Goal: Task Accomplishment & Management: Manage account settings

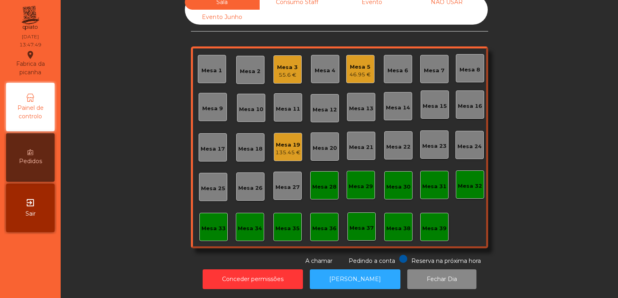
scroll to position [19, 0]
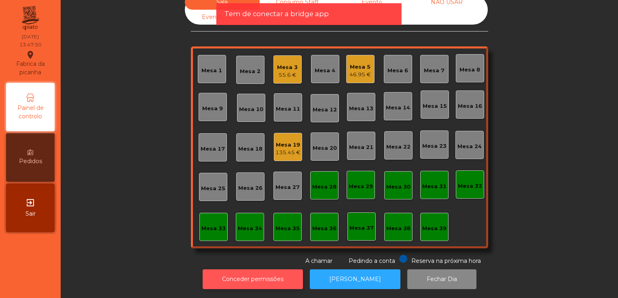
click at [235, 271] on button "Conceder permissões" at bounding box center [253, 280] width 100 height 20
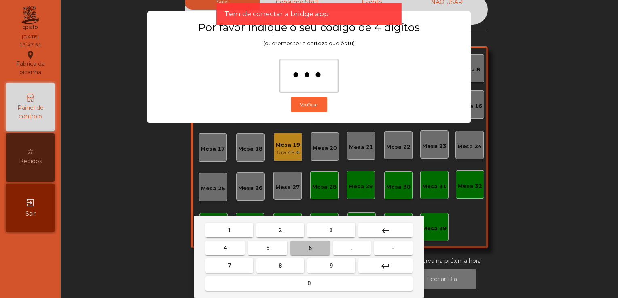
type input "****"
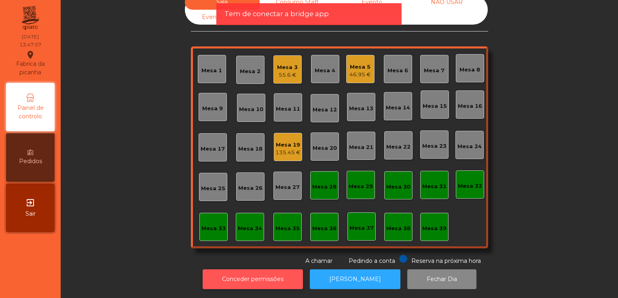
click at [292, 272] on button "Conceder permissões" at bounding box center [253, 280] width 100 height 20
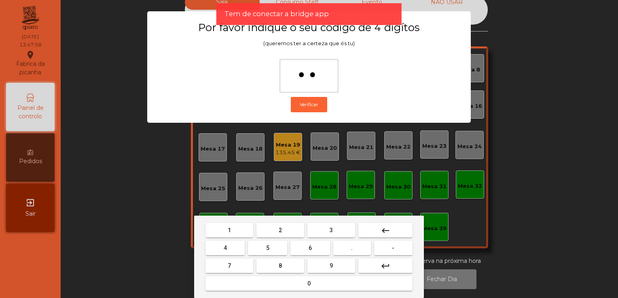
type input "***"
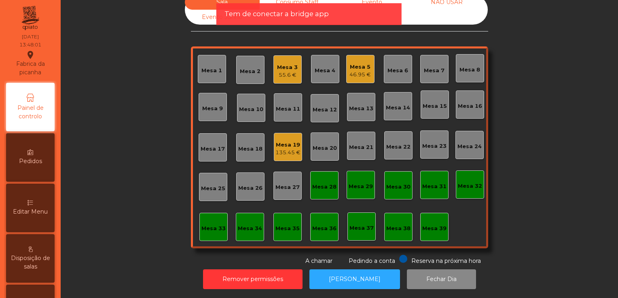
click at [34, 192] on div "Editar Menu" at bounding box center [30, 208] width 49 height 49
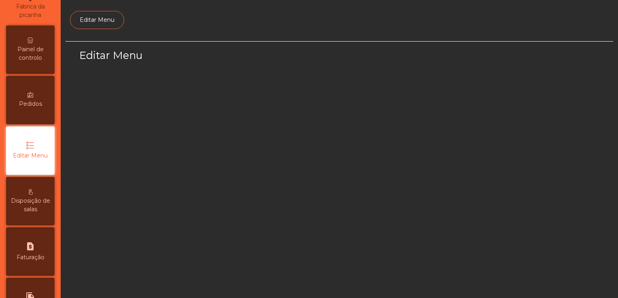
scroll to position [59, 0]
select select "*"
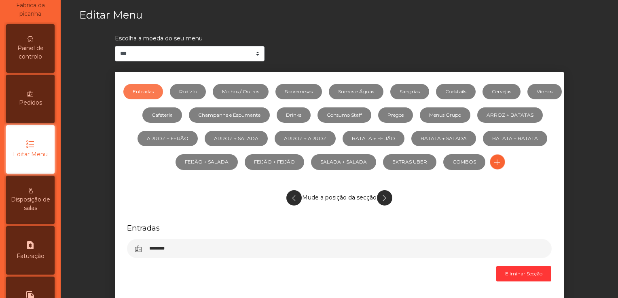
scroll to position [40, 0]
click at [206, 95] on link "Rodizio" at bounding box center [188, 91] width 36 height 15
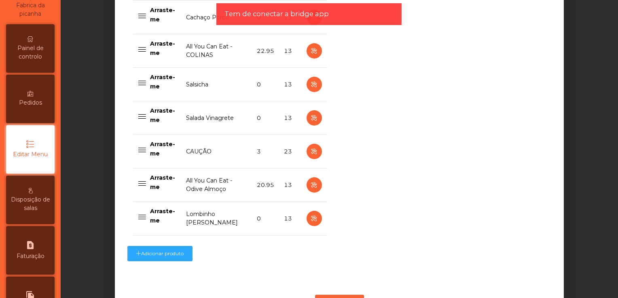
scroll to position [663, 0]
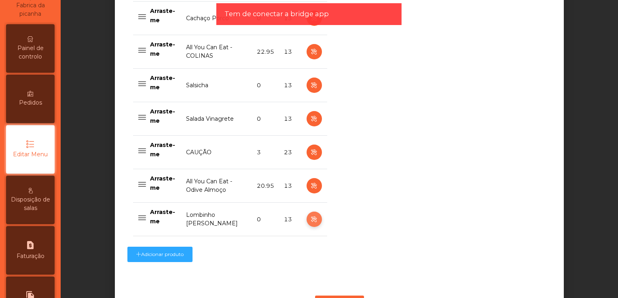
click at [314, 215] on icon "button" at bounding box center [313, 220] width 9 height 10
select select "**"
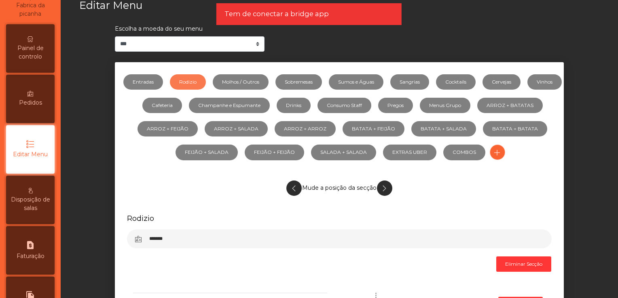
scroll to position [0, 0]
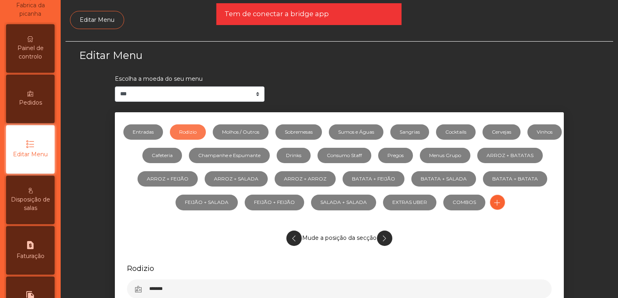
click at [167, 22] on ul "Editar Menu" at bounding box center [338, 20] width 547 height 30
click at [42, 44] on span "Painel de controlo" at bounding box center [30, 52] width 44 height 17
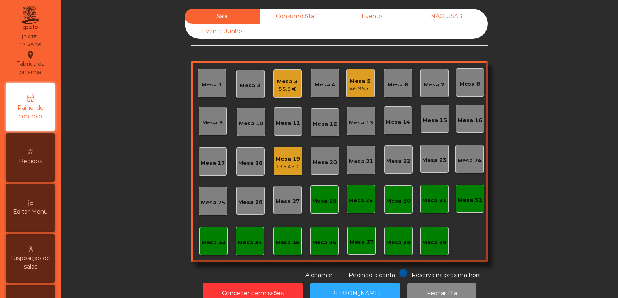
scroll to position [192, 0]
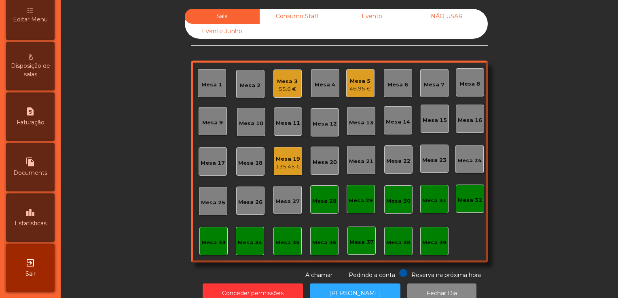
click at [35, 260] on icon "exit_to_app" at bounding box center [30, 263] width 10 height 10
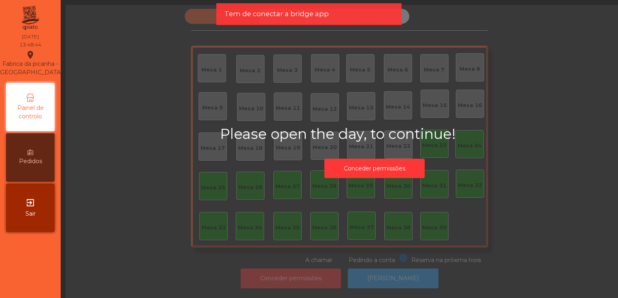
click at [40, 207] on div "exit_to_app Sair" at bounding box center [30, 208] width 49 height 49
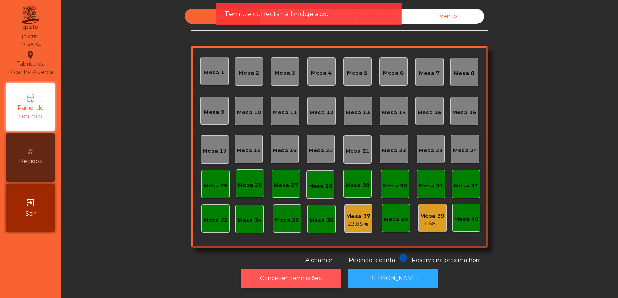
click at [280, 274] on button "Conceder permissões" at bounding box center [291, 279] width 100 height 20
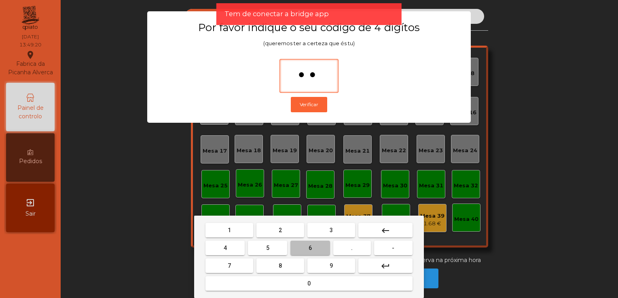
type input "***"
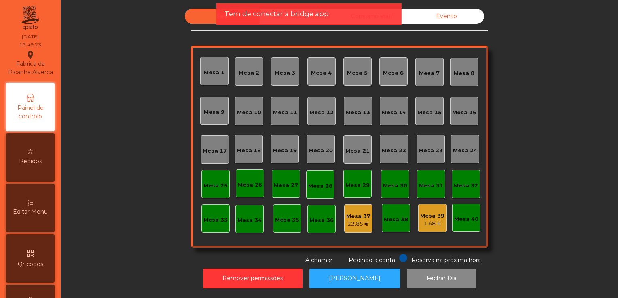
click at [41, 211] on div "Editar Menu" at bounding box center [30, 208] width 49 height 49
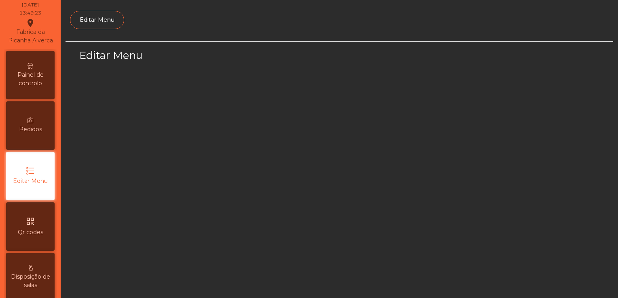
scroll to position [68, 0]
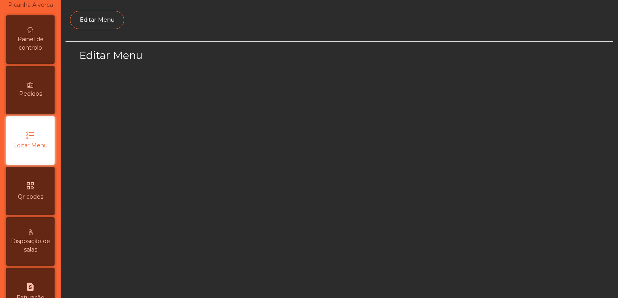
select select "*"
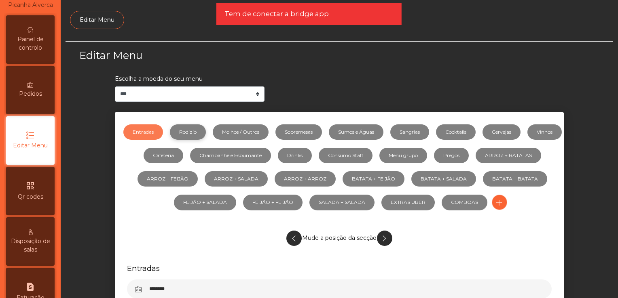
click at [205, 125] on link "Rodizio" at bounding box center [188, 132] width 36 height 15
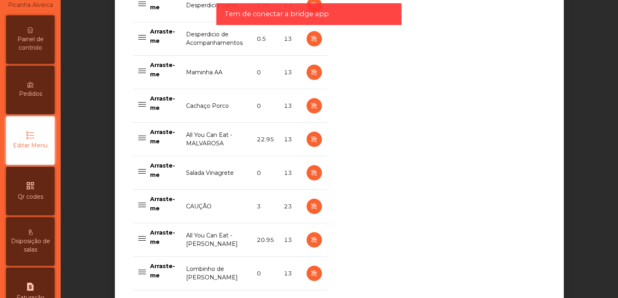
scroll to position [609, 0]
click at [309, 274] on icon "button" at bounding box center [313, 274] width 9 height 10
select select "**"
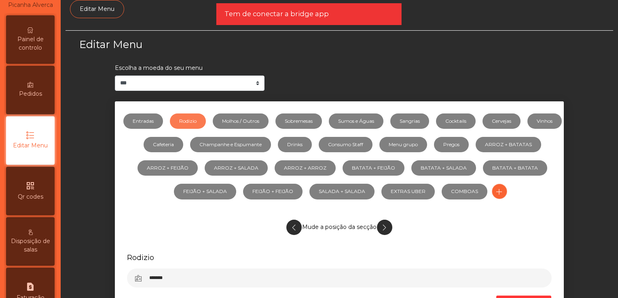
scroll to position [0, 0]
